Goal: Transaction & Acquisition: Book appointment/travel/reservation

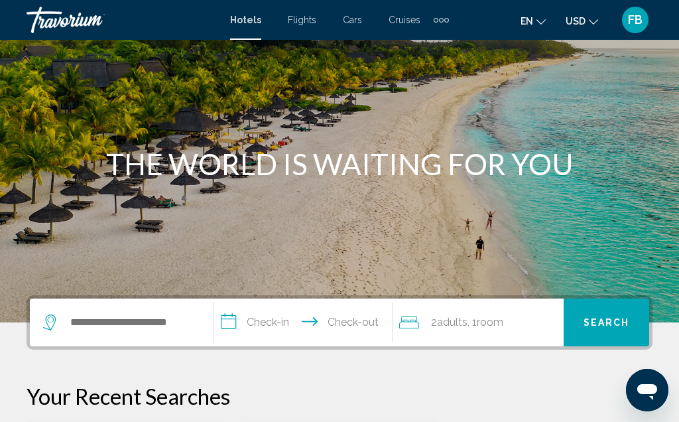
scroll to position [78, 0]
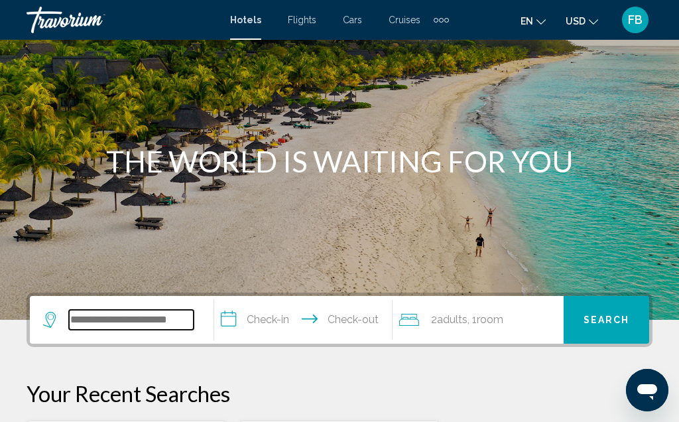
click at [128, 322] on input "Search widget" at bounding box center [131, 320] width 125 height 20
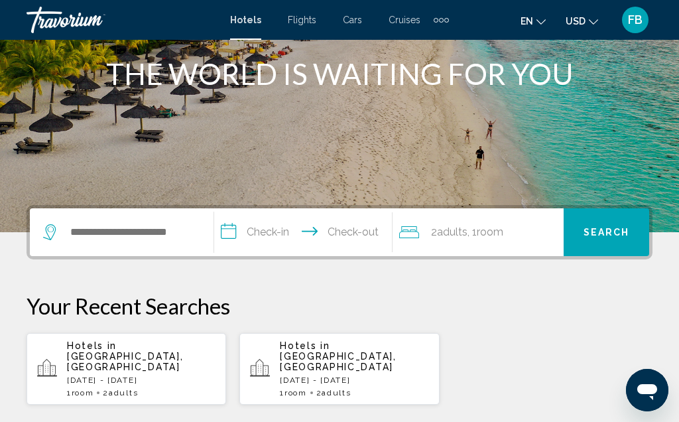
scroll to position [166, 0]
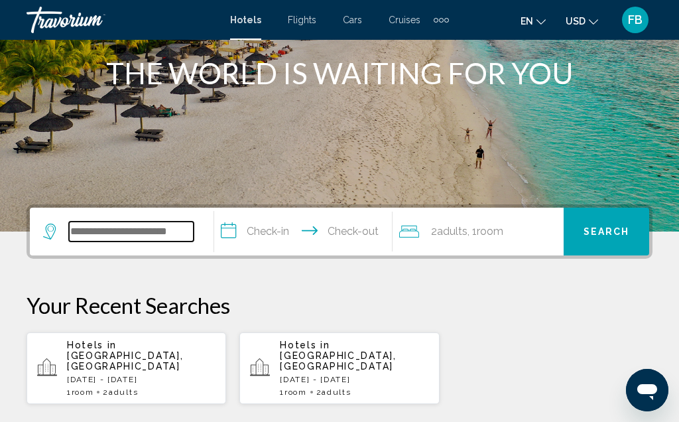
click at [148, 237] on input "Search widget" at bounding box center [131, 232] width 125 height 20
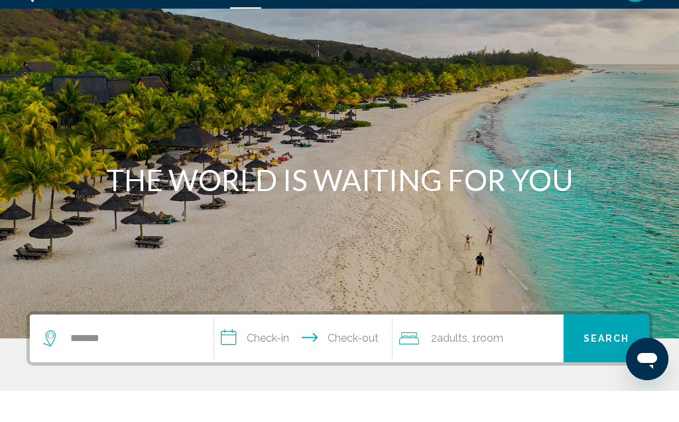
scroll to position [293, 0]
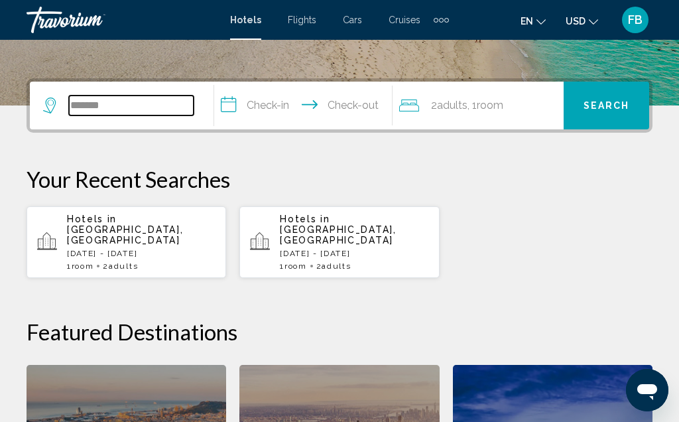
type input "*******"
click at [288, 17] on span "Flights" at bounding box center [302, 20] width 29 height 11
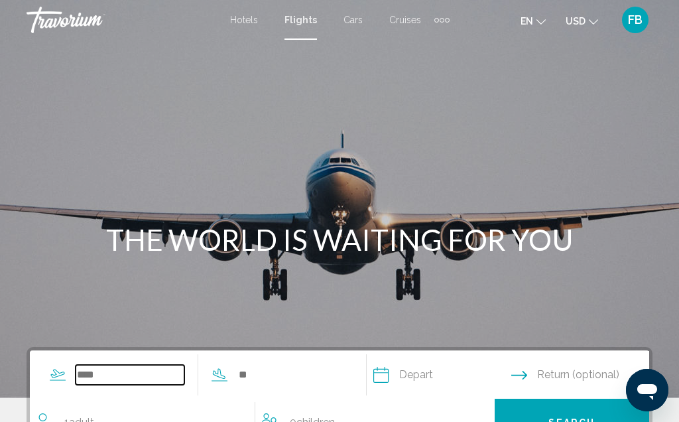
click at [141, 381] on input "Search widget" at bounding box center [130, 375] width 109 height 20
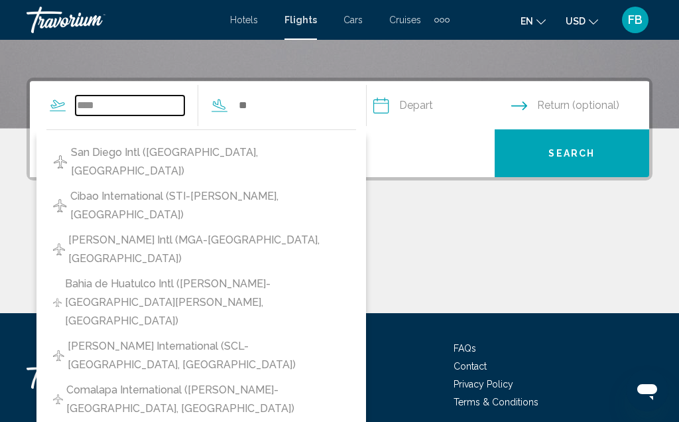
scroll to position [263, 0]
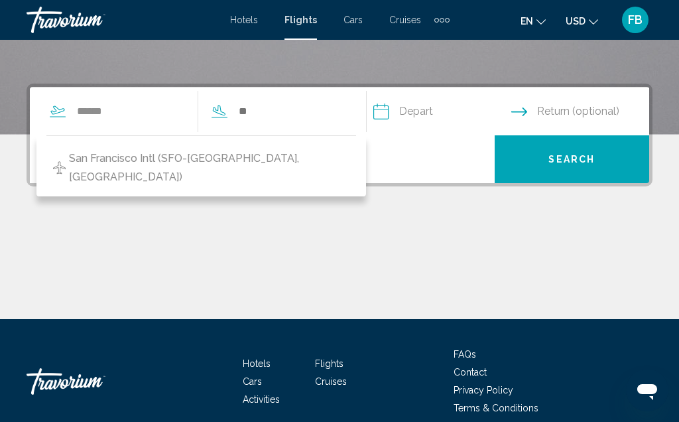
click at [265, 159] on span "San Francisco Intl (SFO-[GEOGRAPHIC_DATA], [GEOGRAPHIC_DATA])" at bounding box center [209, 167] width 281 height 37
type input "**********"
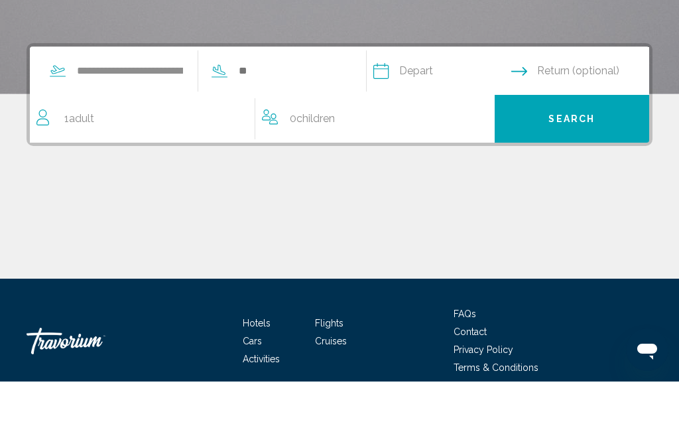
click at [324, 101] on input "Search widget" at bounding box center [291, 111] width 109 height 20
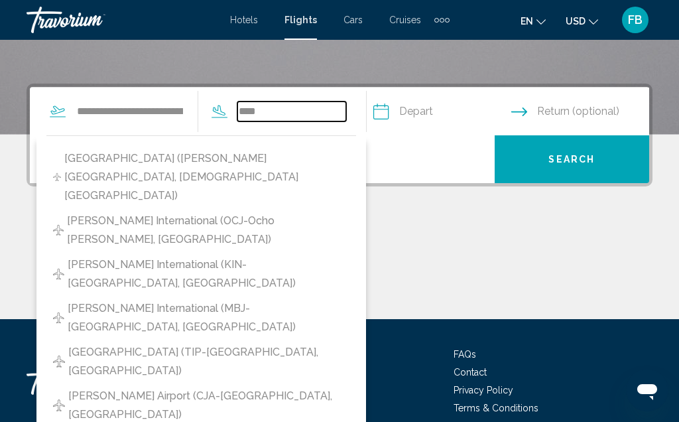
click at [309, 121] on input "****" at bounding box center [291, 111] width 109 height 20
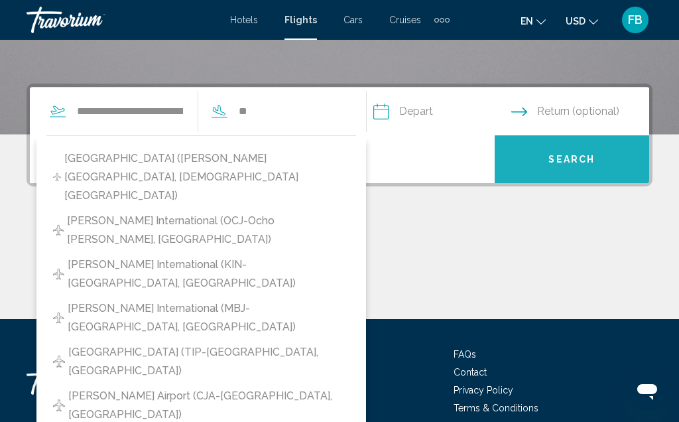
click at [608, 166] on button "Search" at bounding box center [572, 159] width 155 height 48
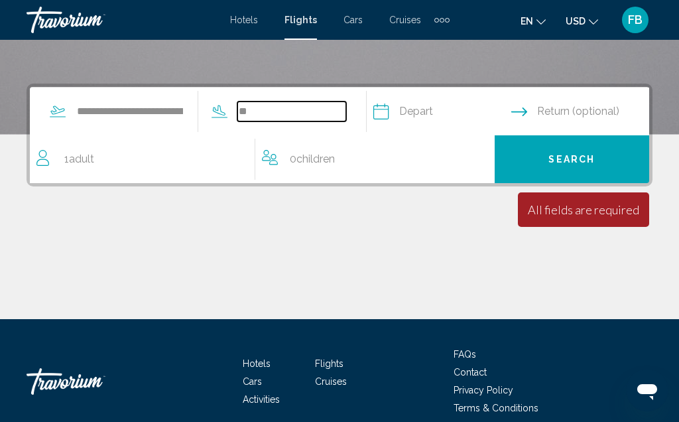
click at [300, 111] on input "**" at bounding box center [291, 111] width 109 height 20
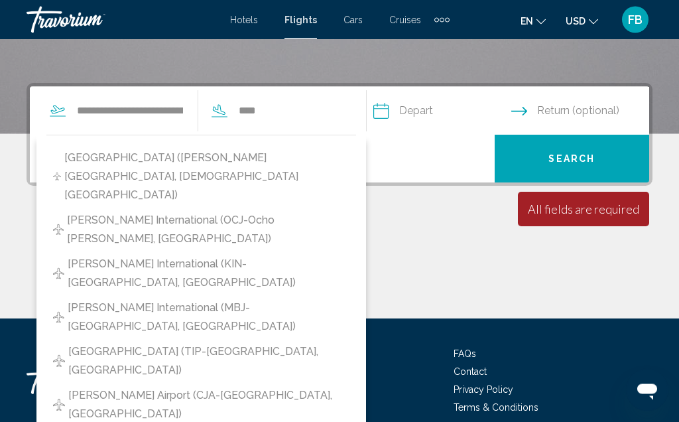
click at [318, 255] on span "[PERSON_NAME] International (KIN-[GEOGRAPHIC_DATA], [GEOGRAPHIC_DATA])" at bounding box center [209, 273] width 282 height 37
type input "**********"
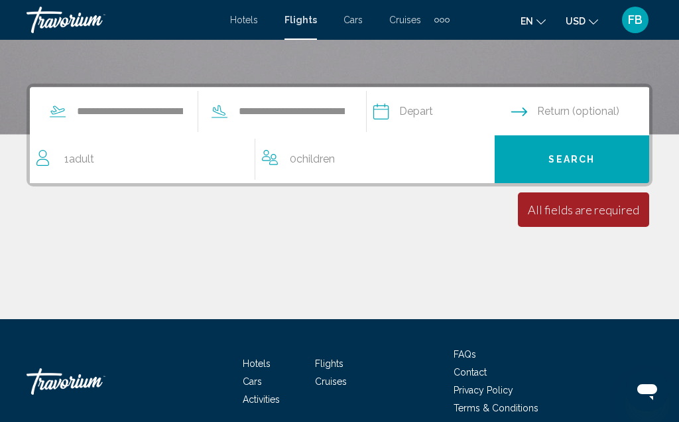
click at [477, 122] on input "Depart date" at bounding box center [441, 114] width 143 height 52
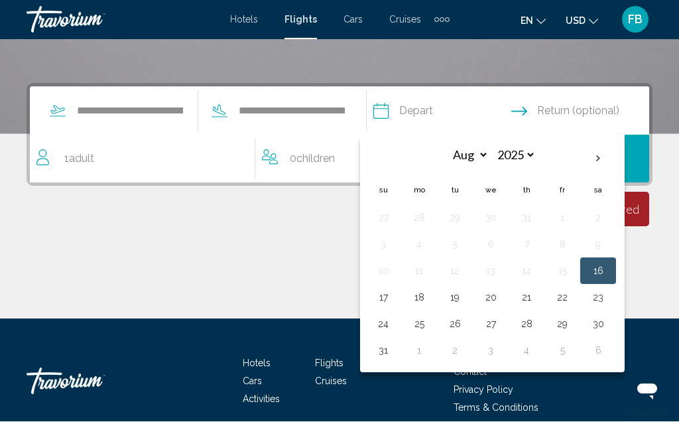
click at [537, 302] on button "21" at bounding box center [526, 298] width 21 height 19
type input "**********"
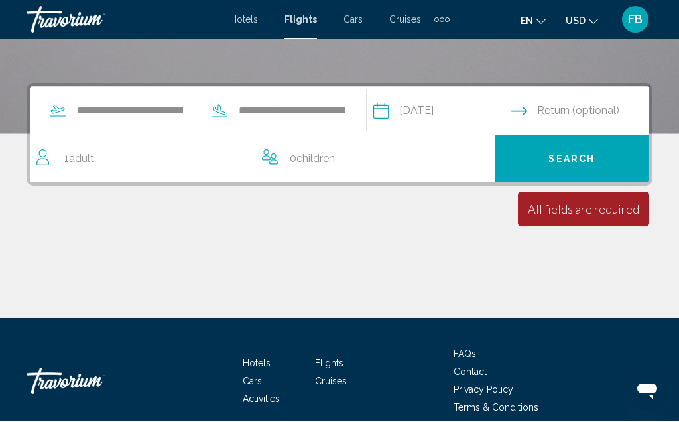
click at [617, 118] on input "Return date" at bounding box center [582, 114] width 143 height 52
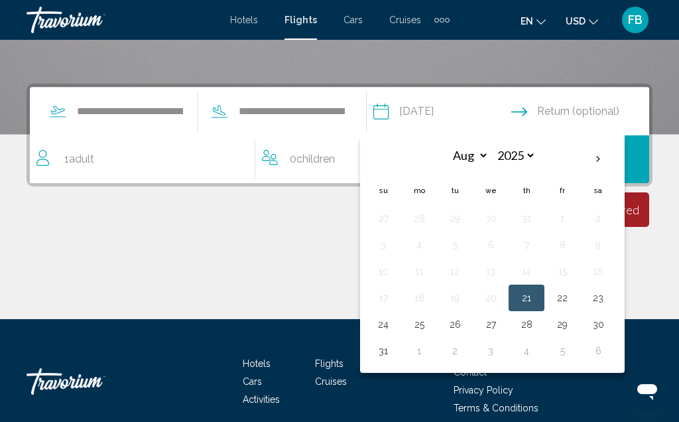
click at [537, 331] on button "28" at bounding box center [526, 324] width 21 height 19
type input "**********"
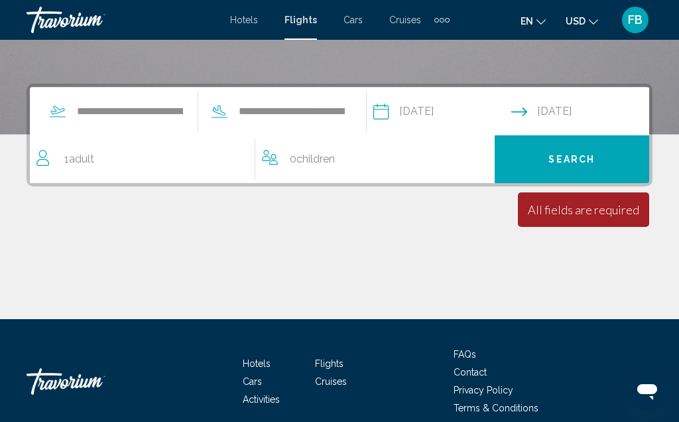
click at [577, 165] on span "Search" at bounding box center [572, 160] width 46 height 11
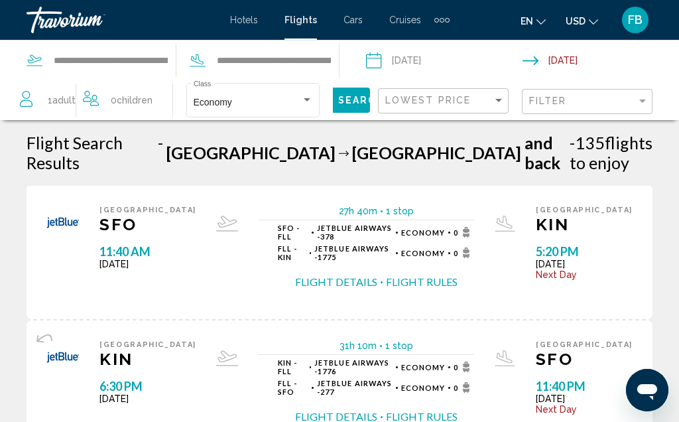
click at [334, 275] on button "Flight Details" at bounding box center [336, 282] width 82 height 15
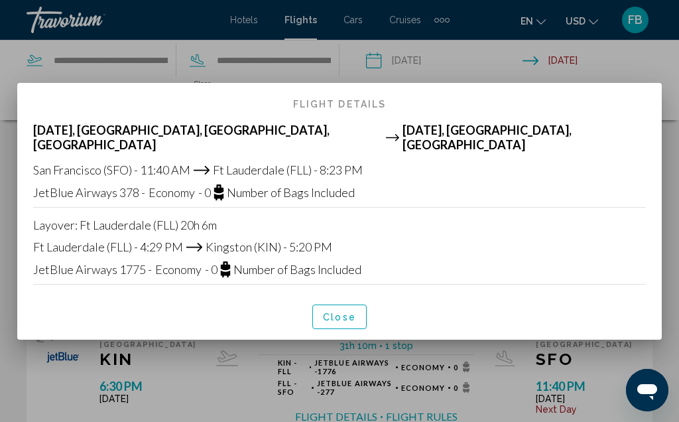
click at [499, 78] on div at bounding box center [339, 211] width 679 height 422
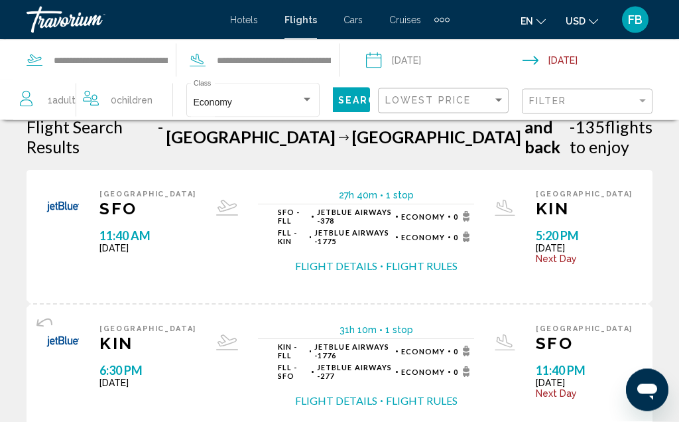
scroll to position [19, 0]
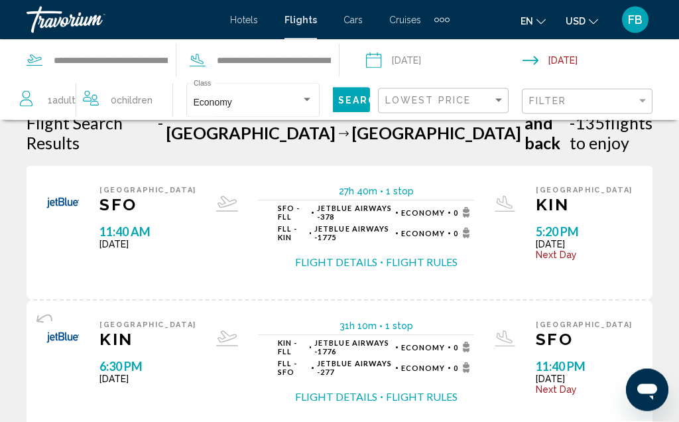
click at [328, 390] on button "Flight Details" at bounding box center [336, 397] width 82 height 15
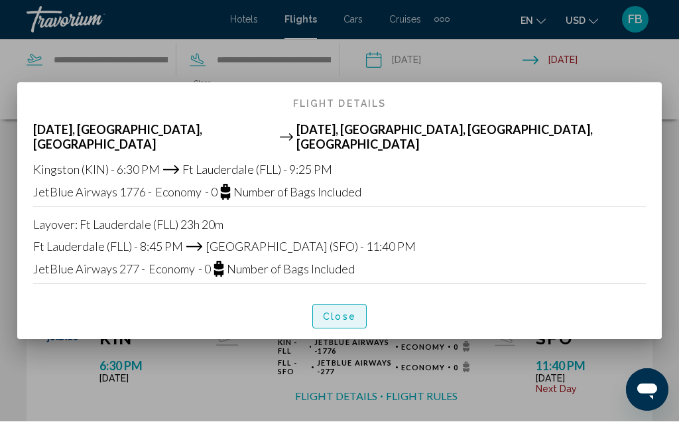
click at [344, 315] on span "Close" at bounding box center [339, 317] width 33 height 11
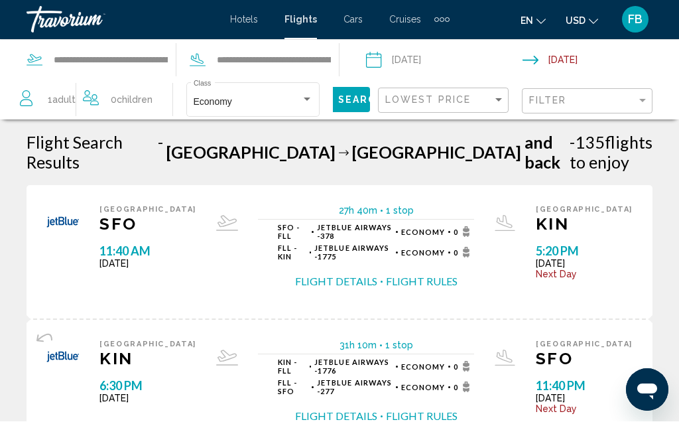
scroll to position [20, 0]
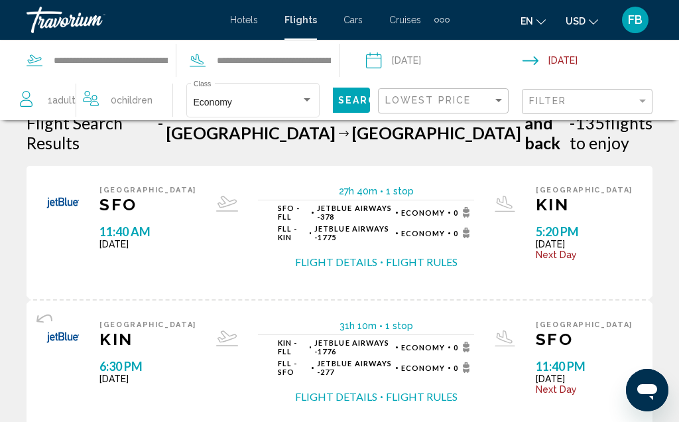
click at [121, 373] on span "Thu Aug 28, 2025" at bounding box center [147, 378] width 97 height 11
click at [57, 320] on img "Main content" at bounding box center [62, 336] width 33 height 33
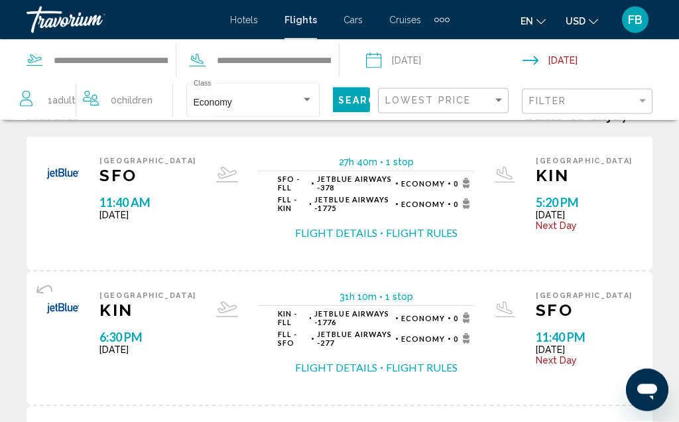
scroll to position [51, 0]
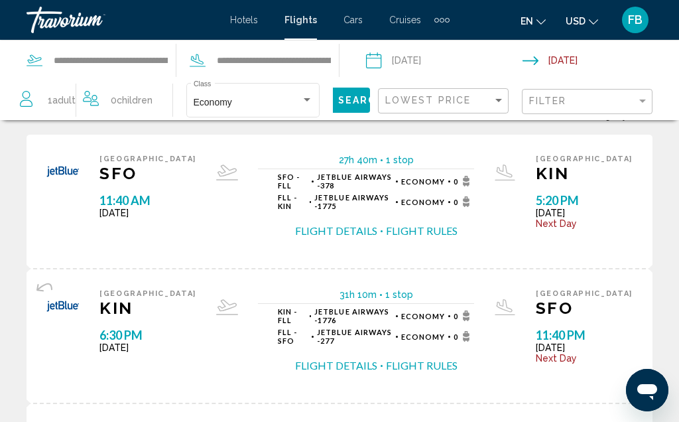
click at [135, 328] on span "6:30 PM" at bounding box center [147, 335] width 97 height 15
click at [401, 307] on div "KIN - FLL JetBlue Airways - 1776 Economy 0" at bounding box center [376, 315] width 196 height 17
click at [501, 105] on div "Sort by" at bounding box center [499, 100] width 12 height 11
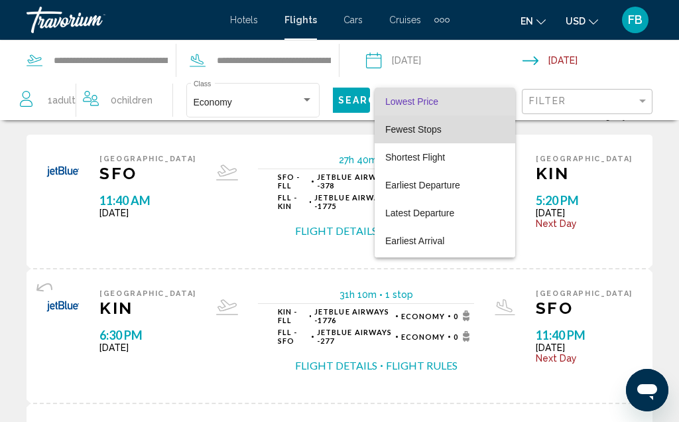
click at [423, 138] on span "Fewest Stops" at bounding box center [444, 129] width 119 height 28
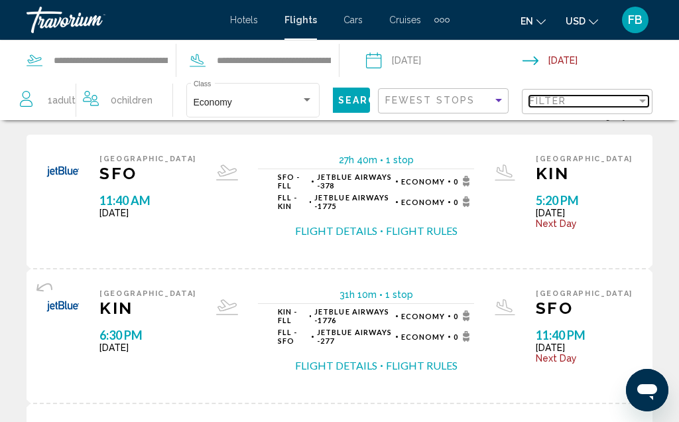
click at [647, 101] on div "Filter" at bounding box center [643, 101] width 12 height 11
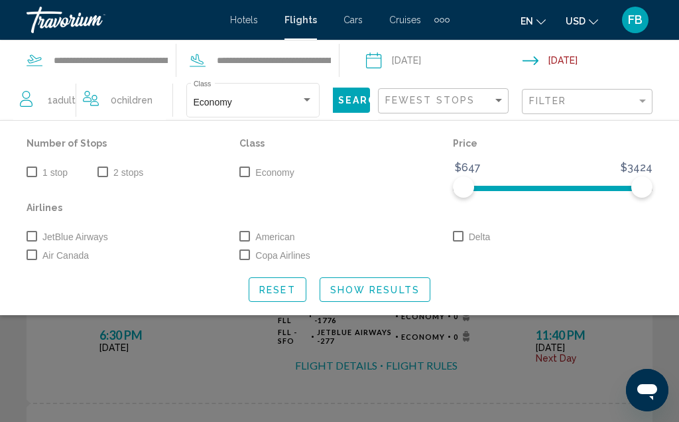
click at [36, 179] on label "1 stop" at bounding box center [47, 172] width 41 height 16
click at [451, 251] on div "JetBlue Airways American Delta Air Canada Copa Airlines" at bounding box center [339, 245] width 639 height 37
click at [465, 239] on label "Delta" at bounding box center [472, 237] width 38 height 16
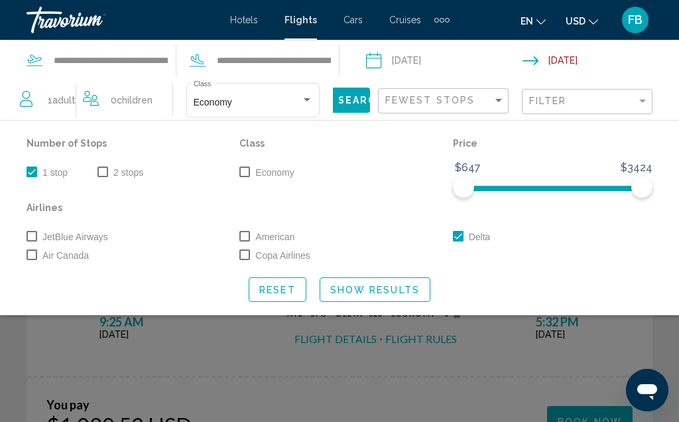
click at [377, 295] on span "Show Results" at bounding box center [375, 290] width 90 height 11
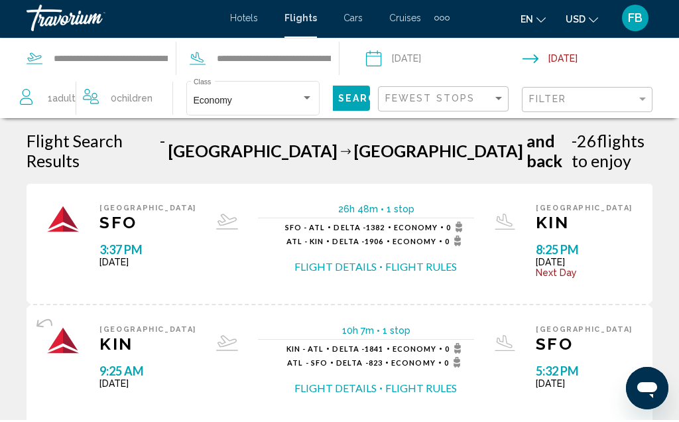
scroll to position [11, 0]
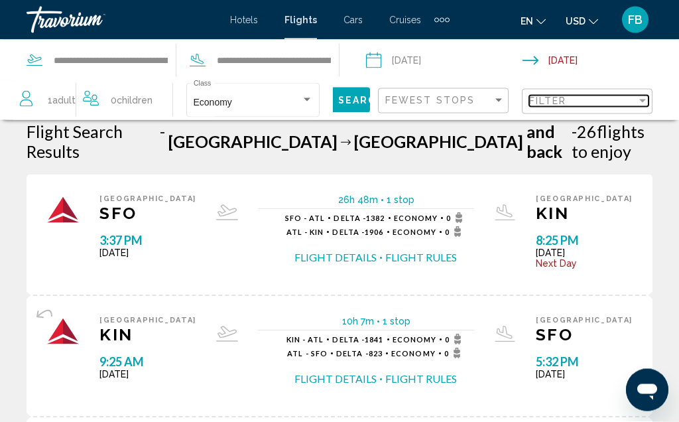
click at [637, 106] on div "Filter" at bounding box center [643, 101] width 12 height 11
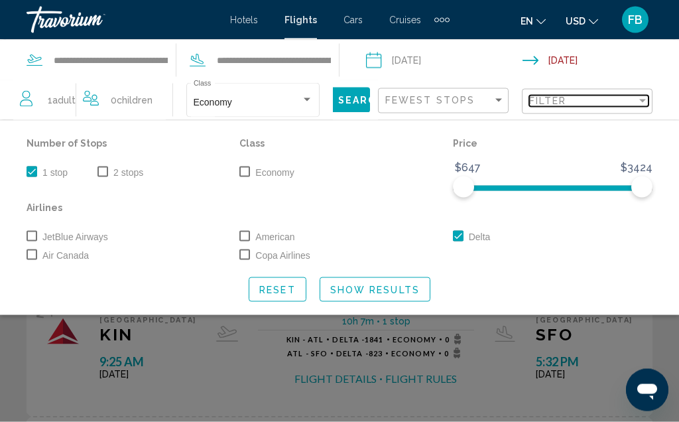
scroll to position [11, 0]
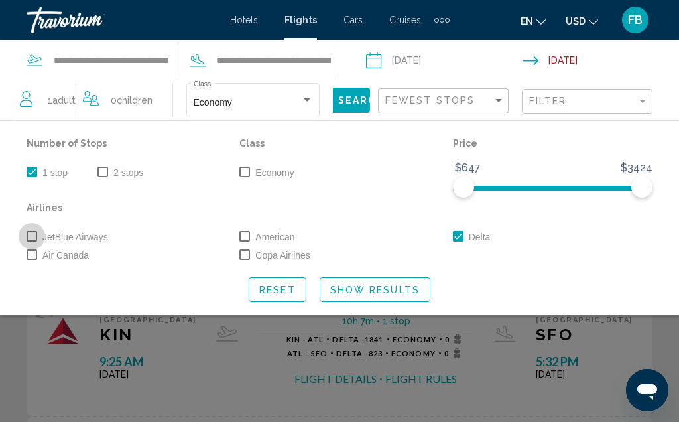
click at [46, 240] on span "JetBlue Airways" at bounding box center [75, 237] width 66 height 16
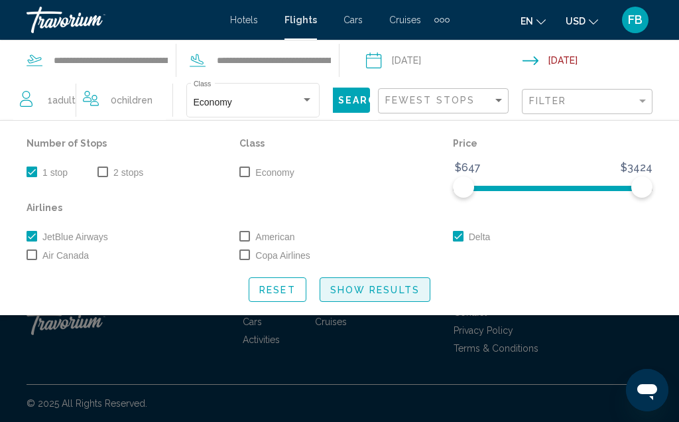
click at [381, 298] on button "Show Results" at bounding box center [375, 289] width 111 height 25
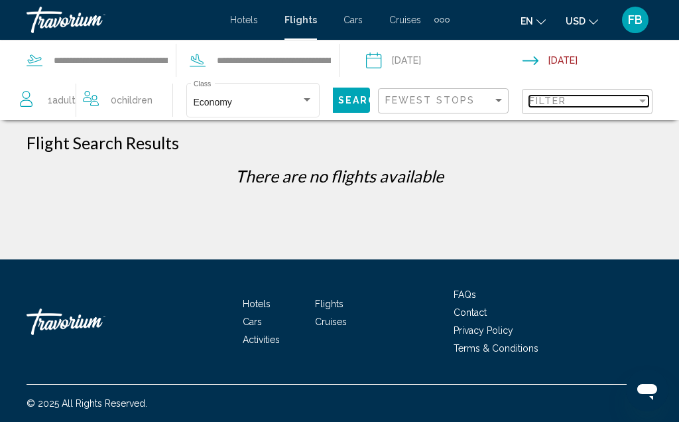
click at [646, 106] on div "Filter" at bounding box center [643, 101] width 12 height 11
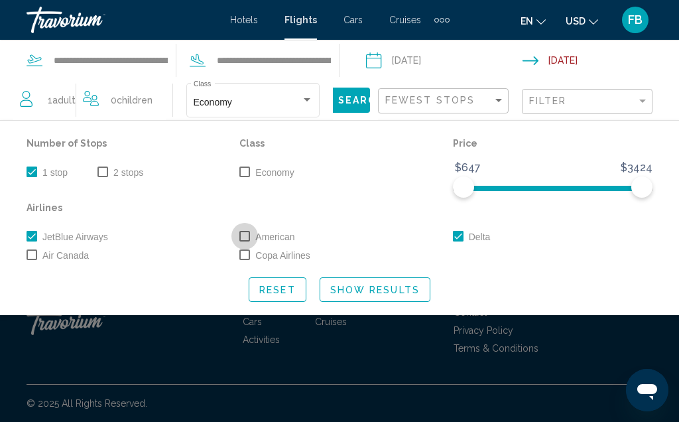
click at [249, 243] on label "American" at bounding box center [266, 237] width 55 height 16
click at [37, 261] on label "Air Canada" at bounding box center [58, 255] width 62 height 16
click at [253, 261] on label "Copa Airlines" at bounding box center [274, 255] width 71 height 16
click at [386, 295] on span "Show Results" at bounding box center [375, 290] width 90 height 11
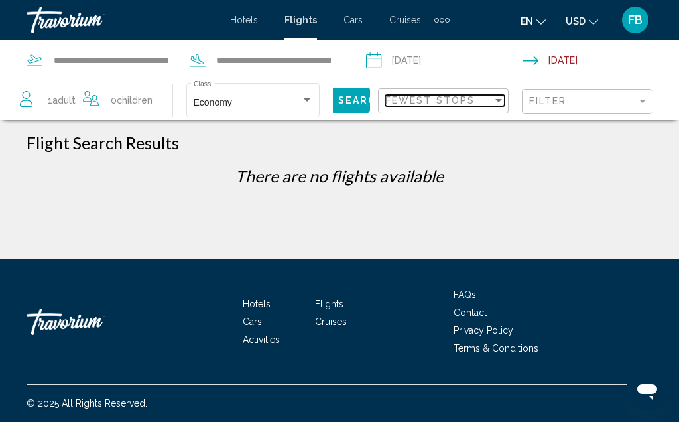
click at [503, 101] on div "Sort by" at bounding box center [499, 100] width 12 height 11
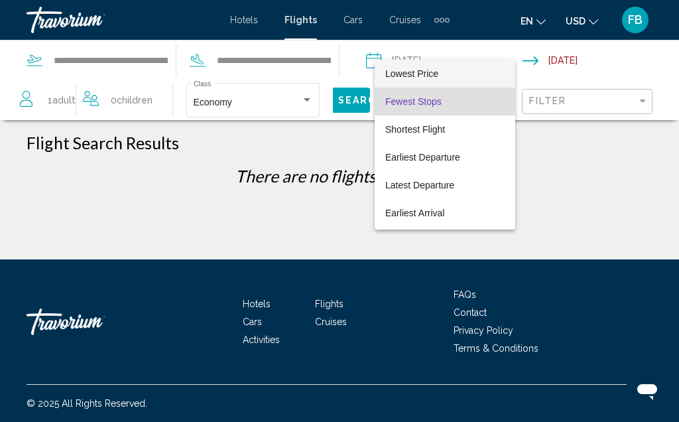
click at [436, 84] on span "Lowest Price" at bounding box center [444, 74] width 119 height 28
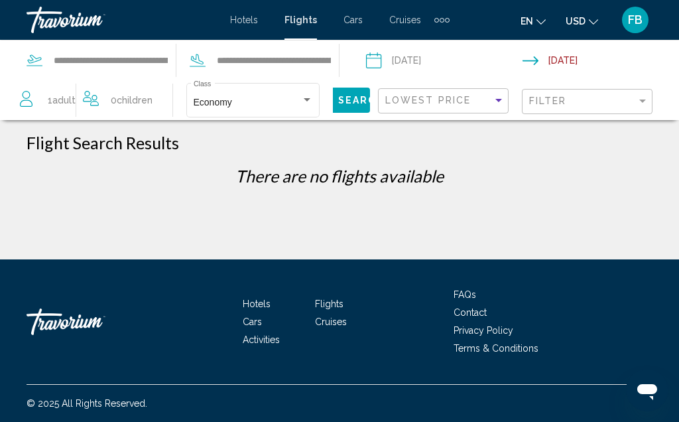
click at [349, 104] on span "Search" at bounding box center [361, 101] width 46 height 11
click at [336, 107] on button "Search" at bounding box center [349, 100] width 42 height 25
click at [647, 106] on div "Filter" at bounding box center [643, 101] width 12 height 11
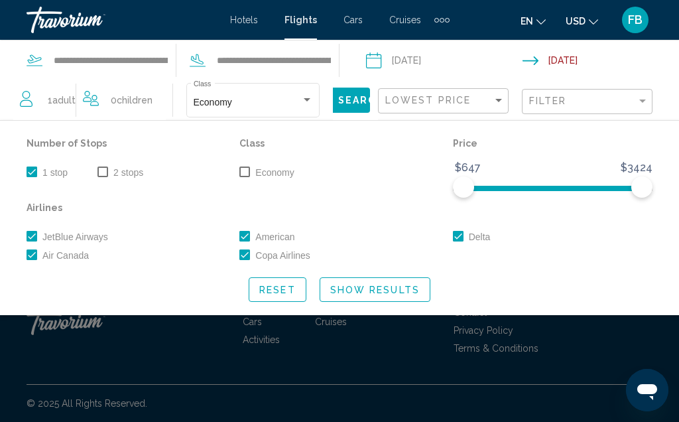
click at [282, 291] on span "Reset" at bounding box center [277, 290] width 36 height 11
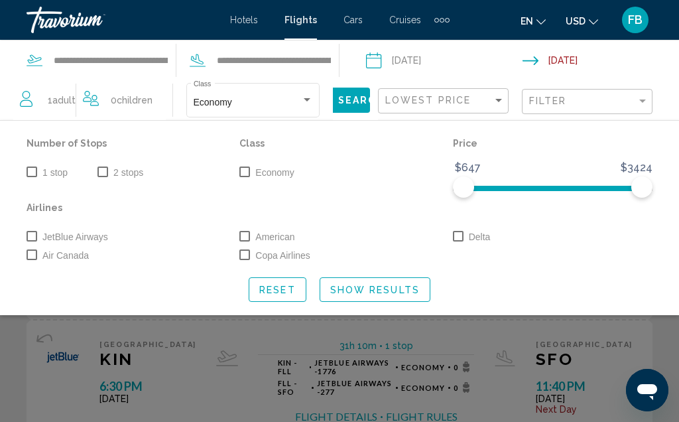
click at [343, 101] on span "Search" at bounding box center [361, 101] width 46 height 11
click at [381, 297] on button "Show Results" at bounding box center [375, 289] width 111 height 25
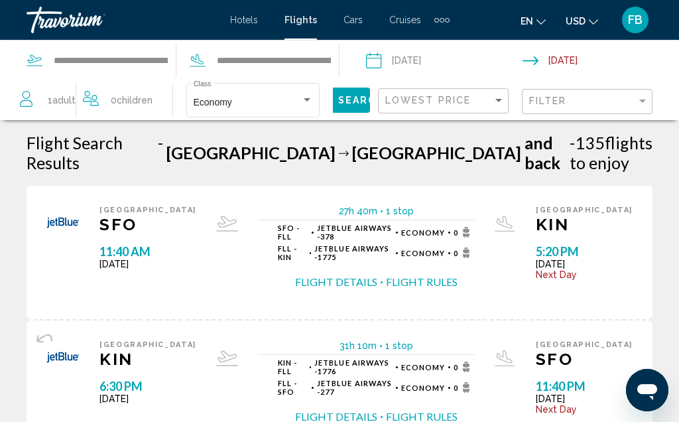
click at [630, 31] on div "FB" at bounding box center [635, 20] width 27 height 27
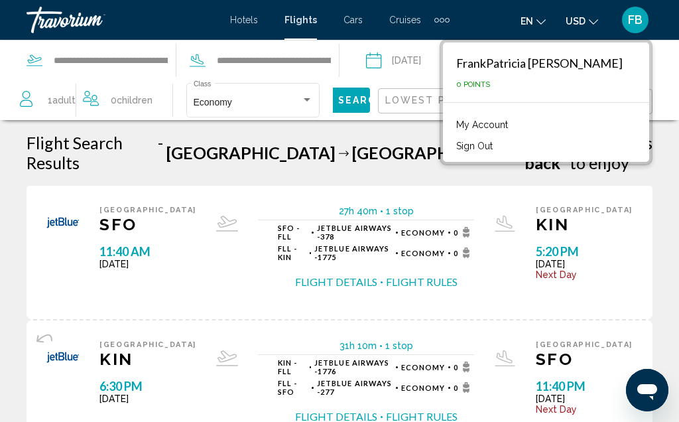
click at [515, 129] on link "My Account" at bounding box center [482, 124] width 65 height 17
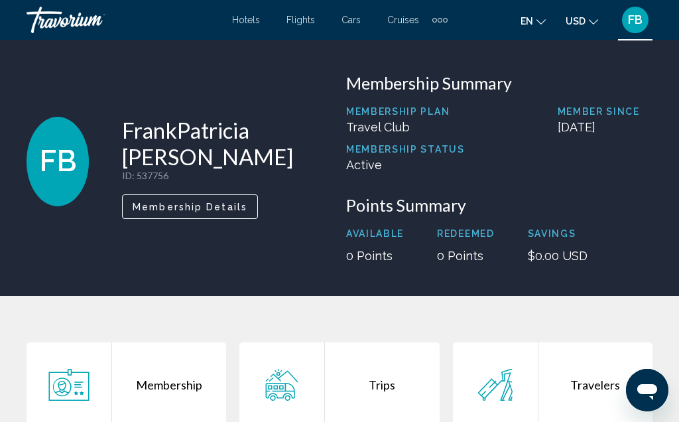
click at [245, 214] on button "Membership Details" at bounding box center [190, 206] width 136 height 25
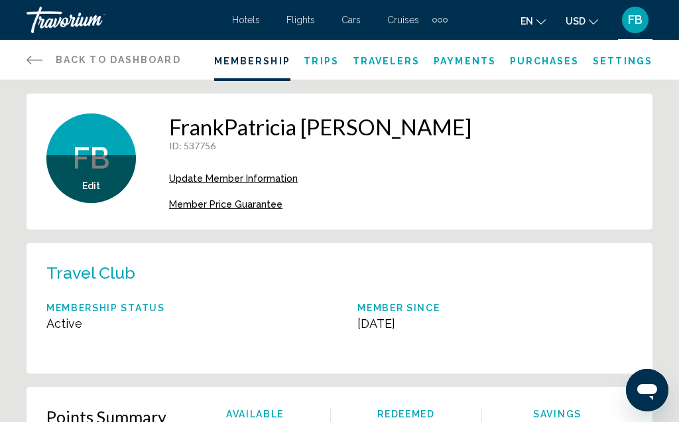
click at [96, 188] on span "Edit" at bounding box center [91, 185] width 18 height 11
click at [101, 176] on div "Edit" at bounding box center [91, 179] width 90 height 48
click at [86, 188] on span "Edit" at bounding box center [91, 185] width 18 height 11
click at [98, 183] on span "Edit" at bounding box center [91, 185] width 18 height 11
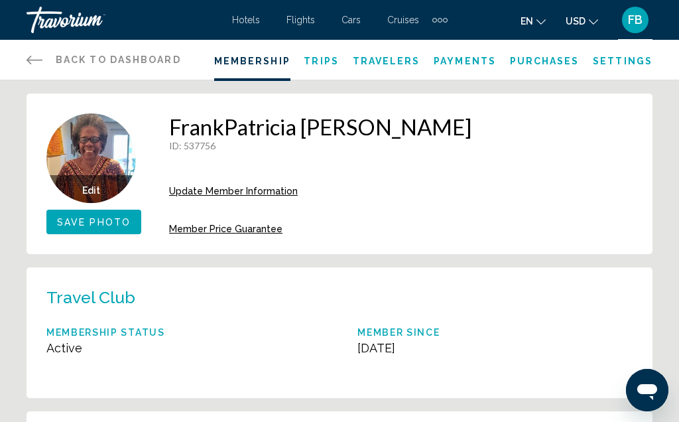
click at [87, 194] on span "Edit" at bounding box center [91, 190] width 18 height 11
click at [99, 183] on div "Edit" at bounding box center [91, 189] width 90 height 28
click at [92, 189] on span "Edit" at bounding box center [91, 190] width 18 height 11
click at [98, 192] on span "Edit" at bounding box center [91, 190] width 18 height 11
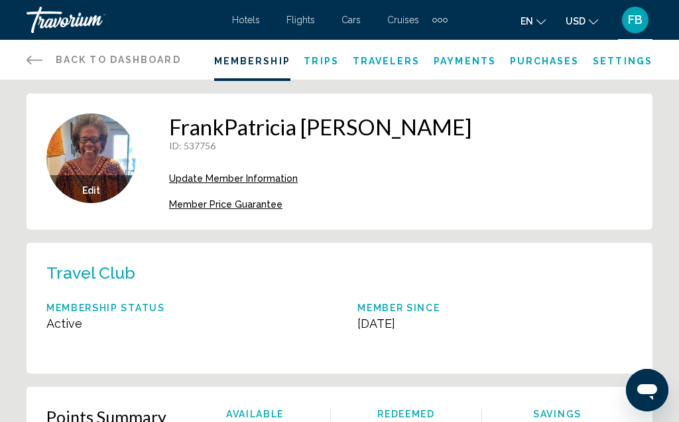
click at [96, 193] on span "Edit" at bounding box center [91, 190] width 18 height 11
click at [58, 23] on div "Travorium" at bounding box center [93, 20] width 133 height 27
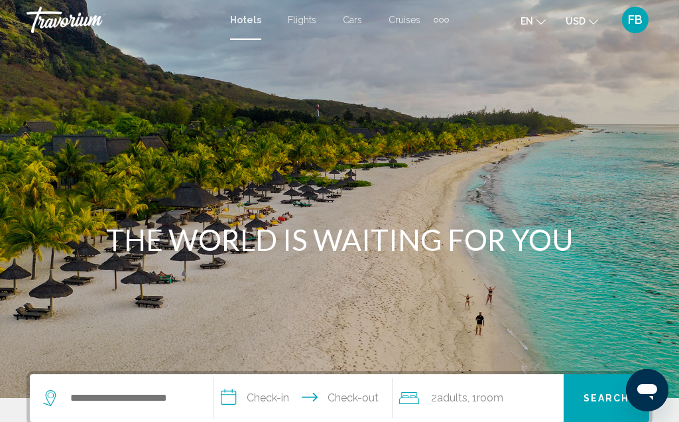
click at [627, 32] on div "FB" at bounding box center [635, 20] width 27 height 27
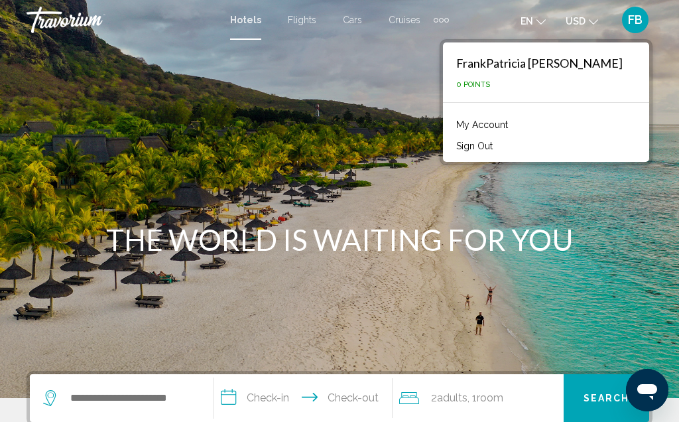
click at [515, 129] on link "My Account" at bounding box center [482, 124] width 65 height 17
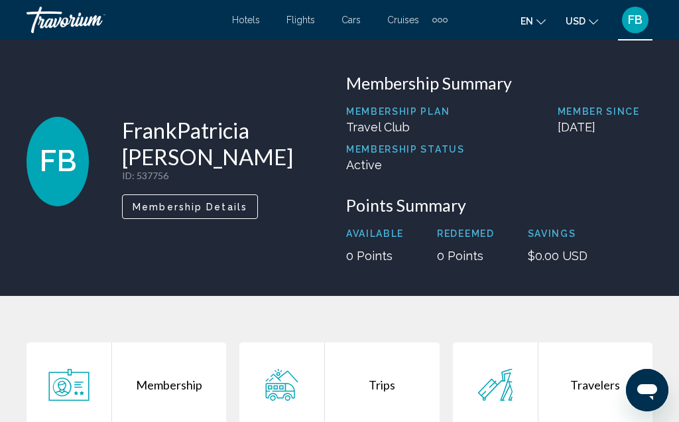
click at [631, 24] on span "FB" at bounding box center [635, 19] width 15 height 13
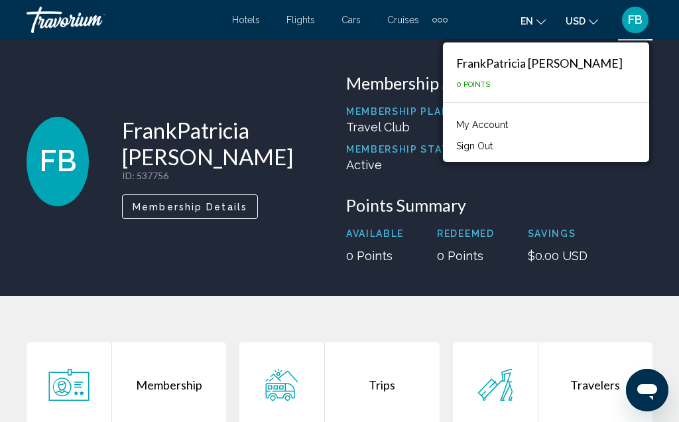
click at [499, 153] on button "Sign Out" at bounding box center [475, 145] width 50 height 17
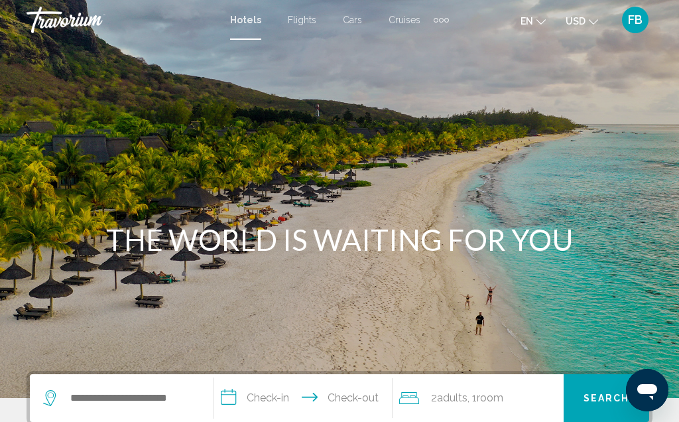
click at [632, 29] on div "FB" at bounding box center [635, 20] width 27 height 27
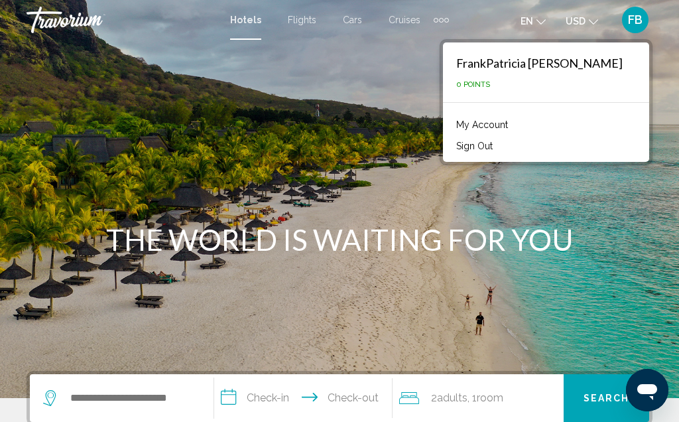
click at [515, 128] on link "My Account" at bounding box center [482, 124] width 65 height 17
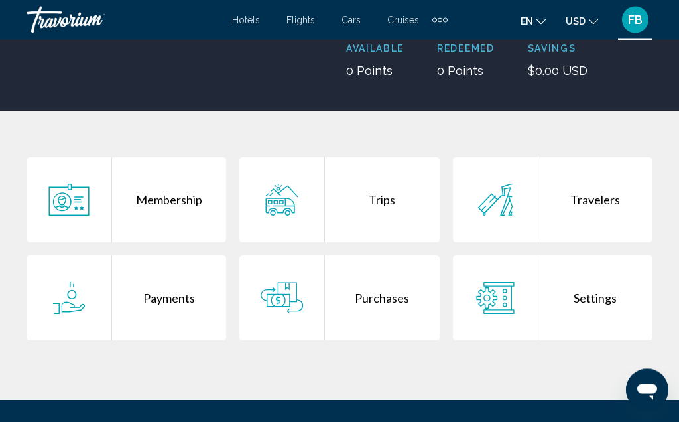
scroll to position [185, 0]
click at [179, 204] on div "Membership" at bounding box center [169, 199] width 114 height 85
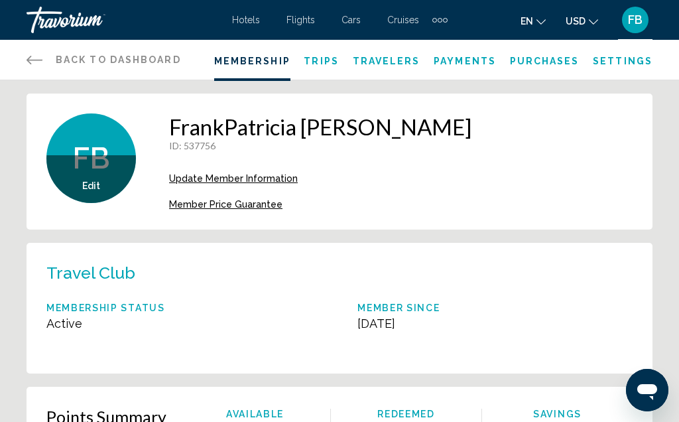
click at [324, 66] on span "Trips" at bounding box center [321, 61] width 35 height 11
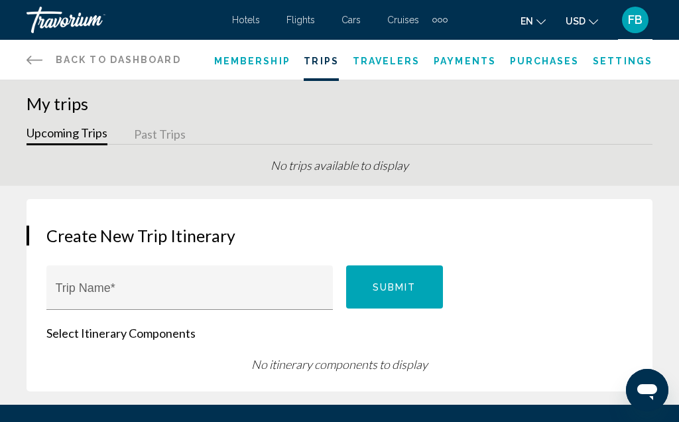
click at [385, 59] on span "Travelers" at bounding box center [387, 61] width 68 height 11
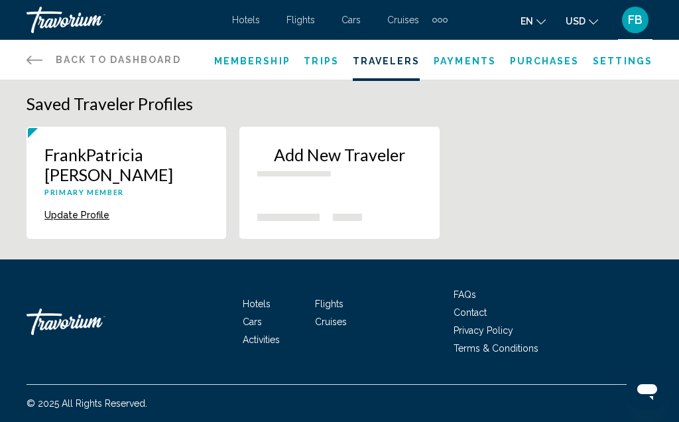
click at [93, 209] on button "Update Profile" at bounding box center [76, 215] width 65 height 12
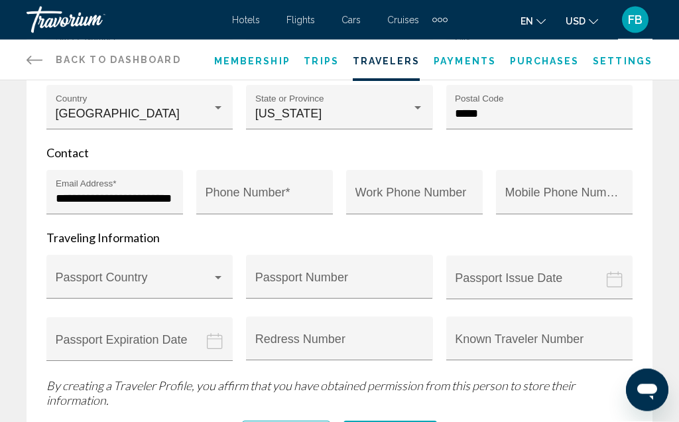
scroll to position [447, 0]
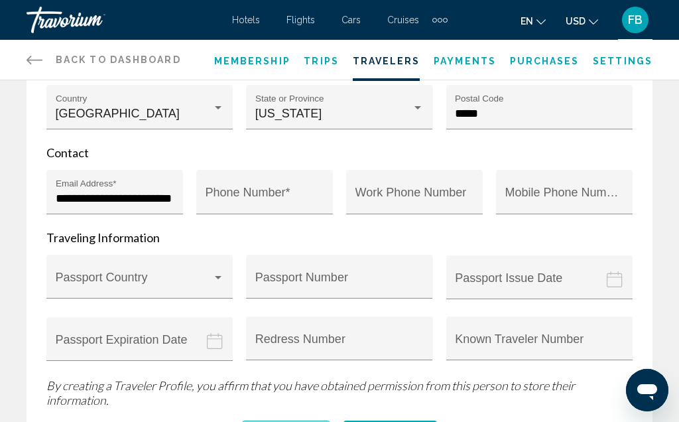
click at [222, 273] on div "Main content" at bounding box center [218, 278] width 12 height 11
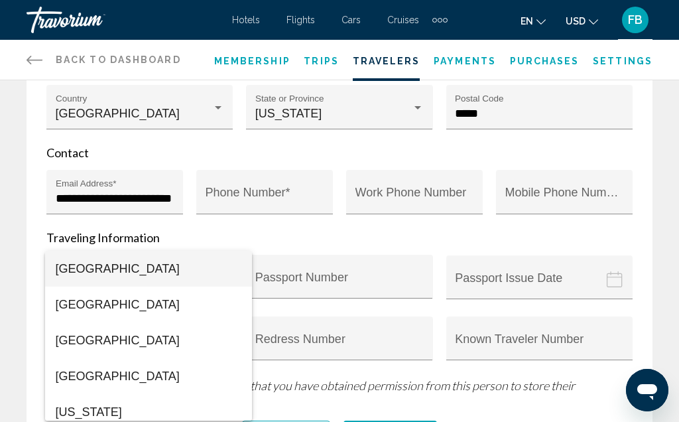
click at [387, 226] on div at bounding box center [339, 211] width 679 height 422
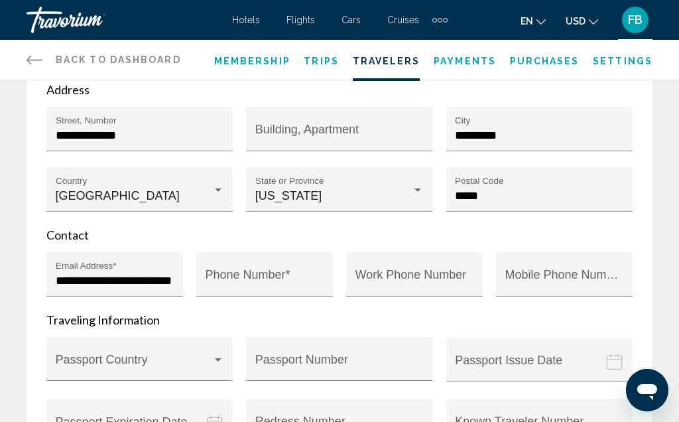
scroll to position [347, 0]
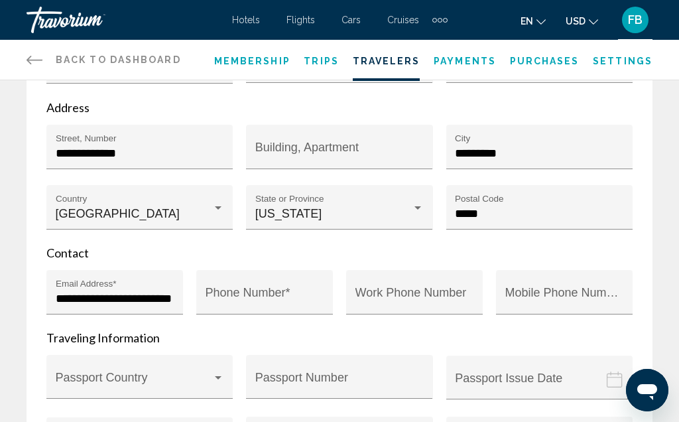
click at [476, 65] on span "Payments" at bounding box center [465, 61] width 62 height 11
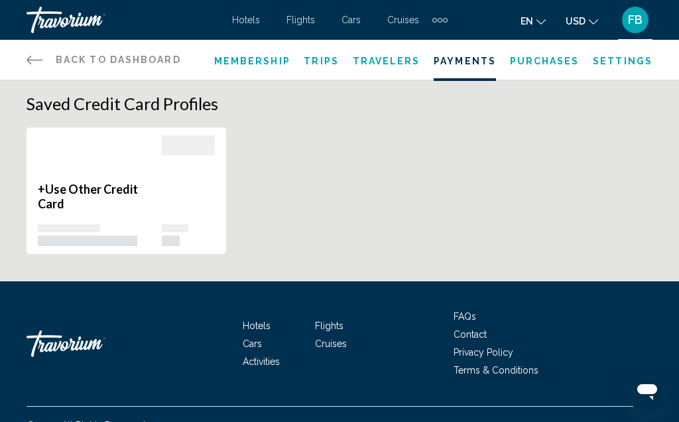
click at [549, 66] on span "Purchases" at bounding box center [545, 61] width 70 height 11
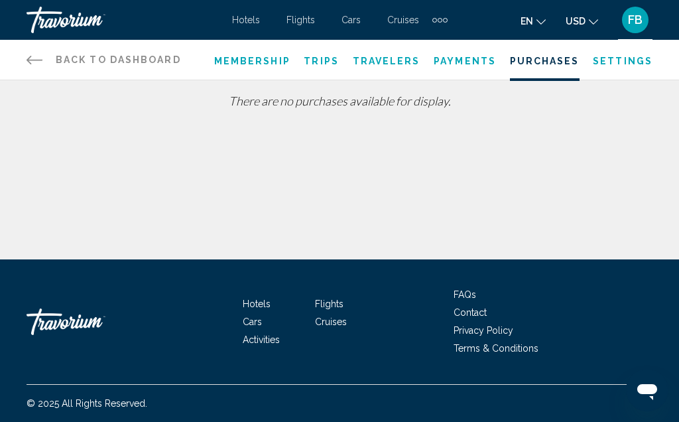
click at [621, 64] on span "Settings" at bounding box center [623, 61] width 60 height 11
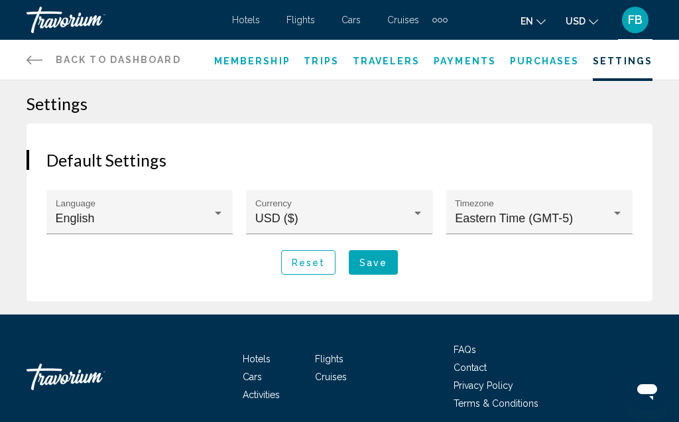
click at [393, 66] on span "Travelers" at bounding box center [387, 61] width 68 height 11
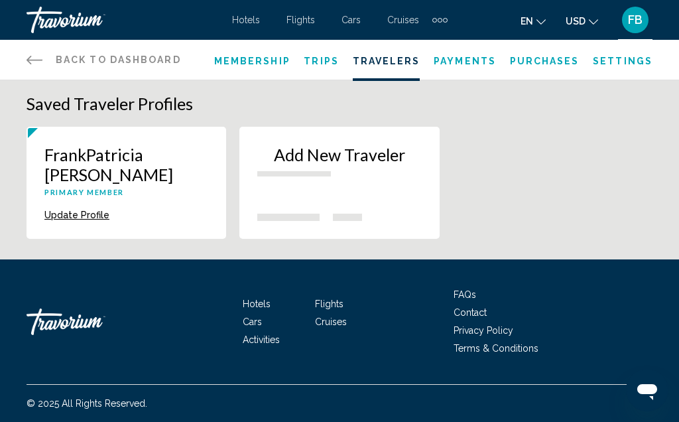
click at [326, 65] on span "Trips" at bounding box center [321, 61] width 35 height 11
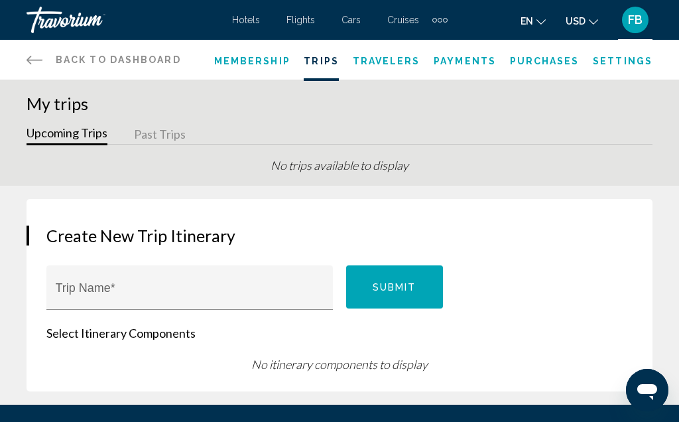
click at [258, 62] on span "Membership" at bounding box center [252, 61] width 76 height 11
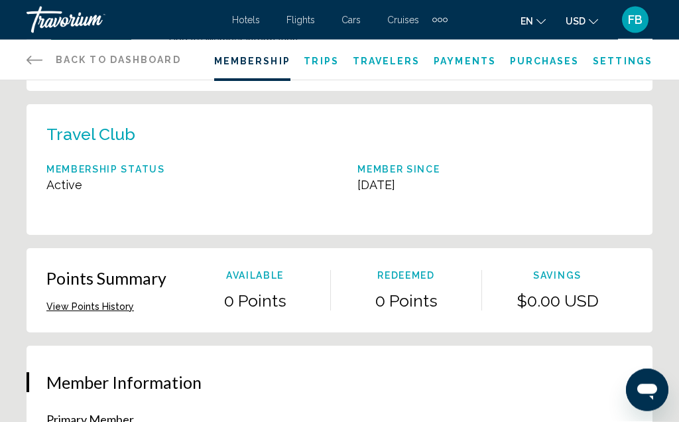
scroll to position [142, 0]
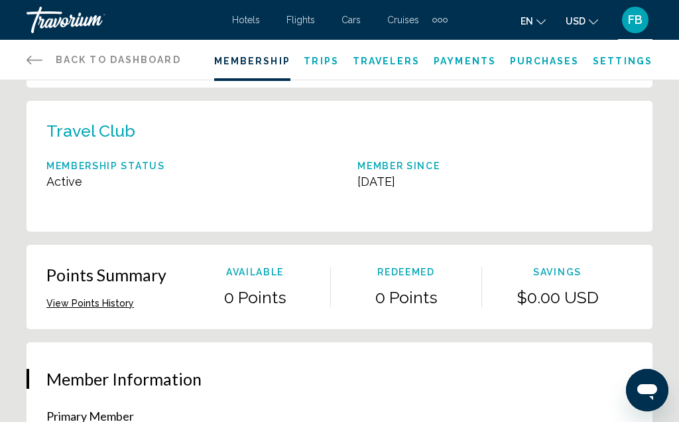
click at [103, 307] on button "View Points History" at bounding box center [90, 303] width 88 height 12
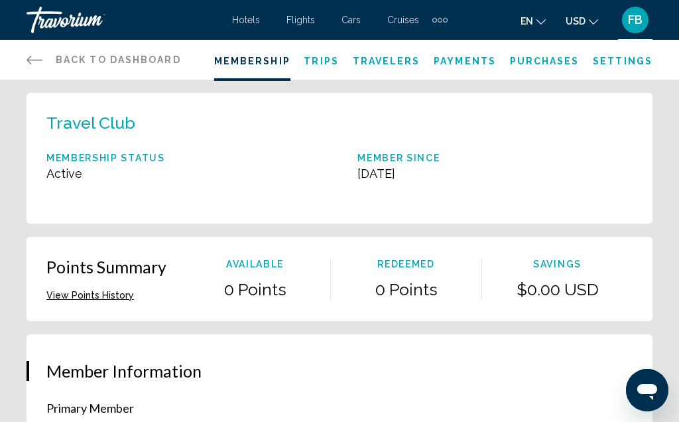
scroll to position [0, 0]
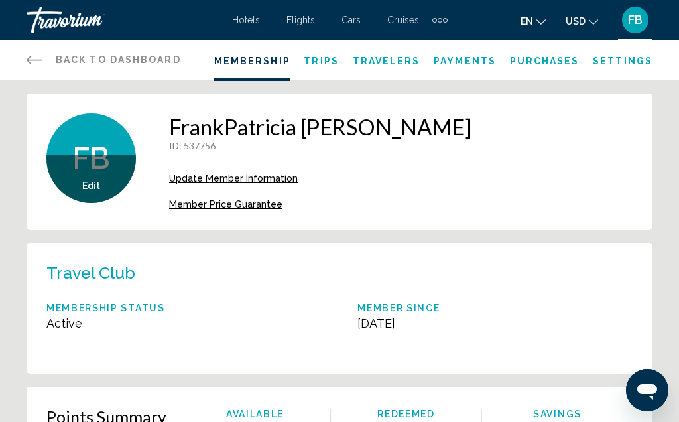
click at [38, 56] on icon "Main content" at bounding box center [35, 60] width 16 height 16
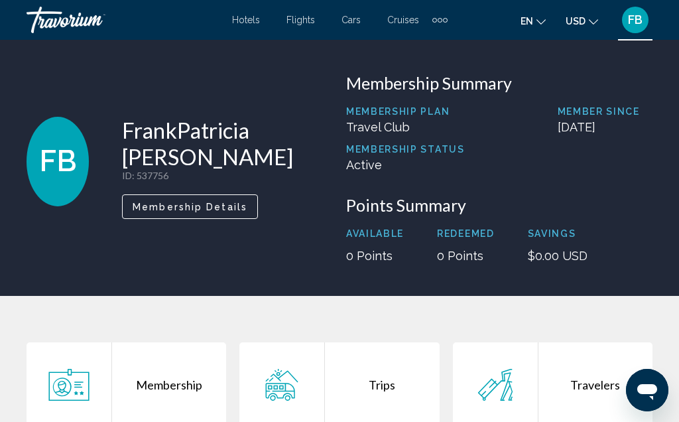
click at [251, 24] on span "Hotels" at bounding box center [246, 20] width 28 height 11
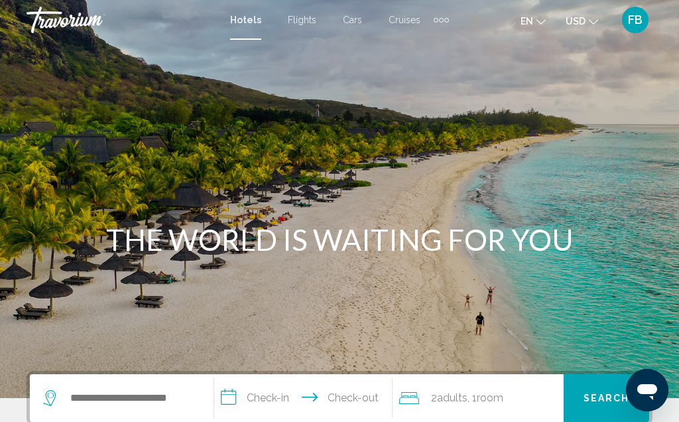
click at [306, 23] on span "Flights" at bounding box center [302, 20] width 29 height 11
